Goal: Task Accomplishment & Management: Manage account settings

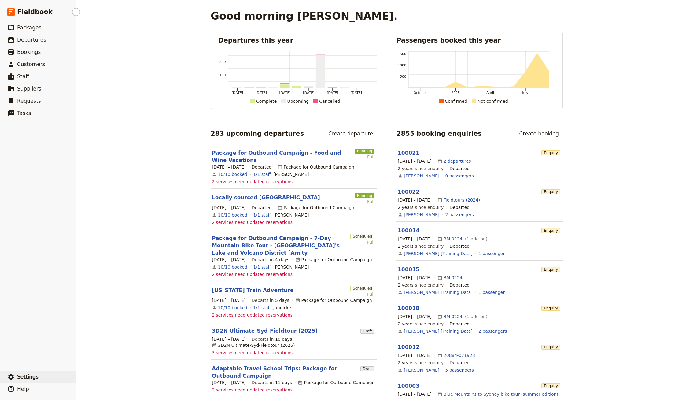
click at [25, 263] on span "Settings" at bounding box center [27, 377] width 21 height 6
click at [107, 263] on span "Sign out" at bounding box center [111, 377] width 56 height 6
